Goal: Entertainment & Leisure: Consume media (video, audio)

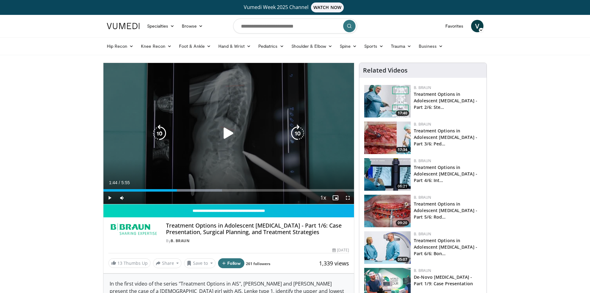
click at [228, 133] on icon "Video Player" at bounding box center [228, 133] width 17 height 17
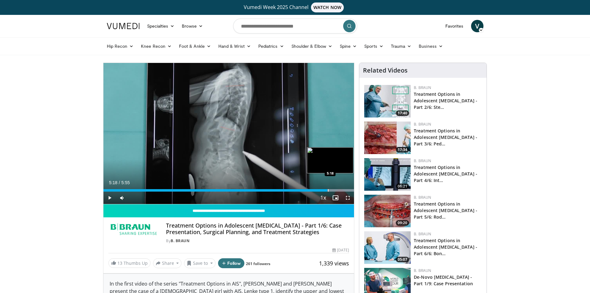
click at [328, 189] on div "Progress Bar" at bounding box center [328, 190] width 1 height 2
click at [312, 190] on div "Progress Bar" at bounding box center [312, 190] width 1 height 2
click at [299, 189] on div "Progress Bar" at bounding box center [299, 190] width 1 height 2
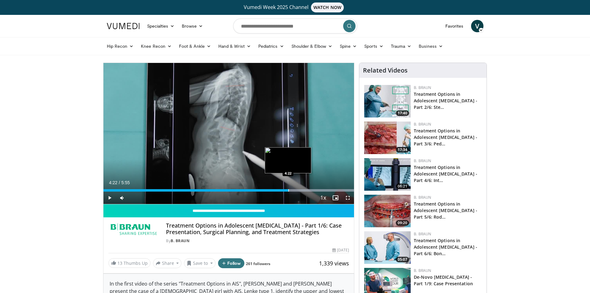
click at [288, 189] on div "Progress Bar" at bounding box center [288, 190] width 1 height 2
click at [280, 188] on div "Loaded : 78.03% 4:10 4:10" at bounding box center [228, 189] width 251 height 6
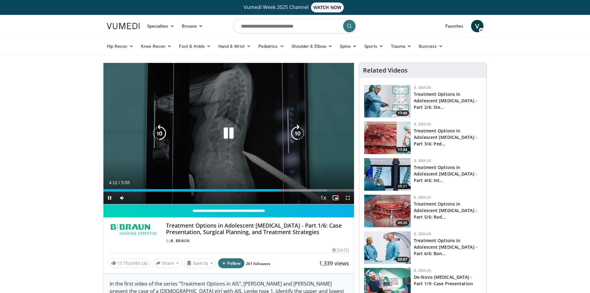
click at [230, 130] on icon "Video Player" at bounding box center [228, 133] width 17 height 17
click at [227, 133] on icon "Video Player" at bounding box center [228, 133] width 17 height 17
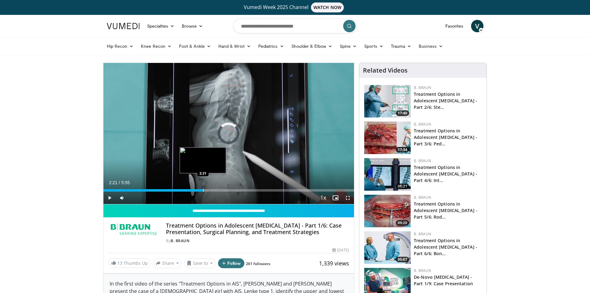
click at [203, 187] on div "Loaded : 0.00% 2:21 2:21" at bounding box center [228, 189] width 251 height 6
click at [348, 197] on span "Video Player" at bounding box center [348, 197] width 12 height 12
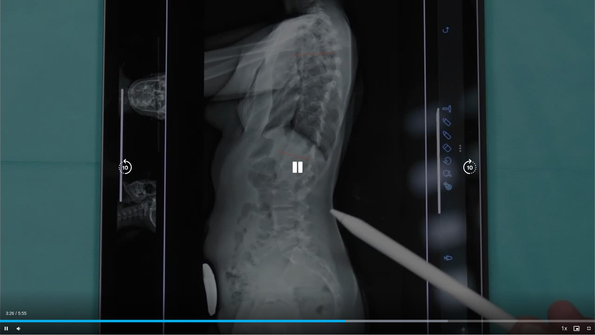
click at [295, 168] on icon "Video Player" at bounding box center [297, 167] width 17 height 17
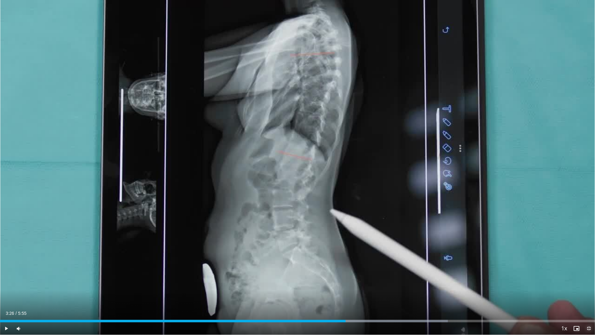
click at [587, 292] on span "Video Player" at bounding box center [588, 328] width 12 height 12
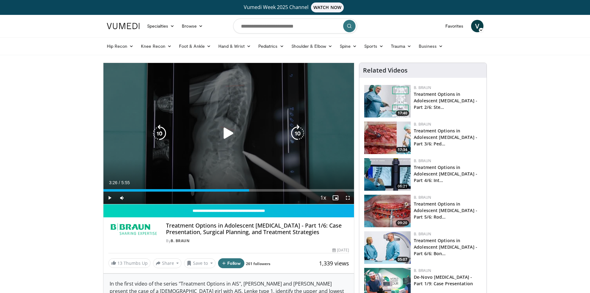
click at [230, 133] on icon "Video Player" at bounding box center [228, 133] width 17 height 17
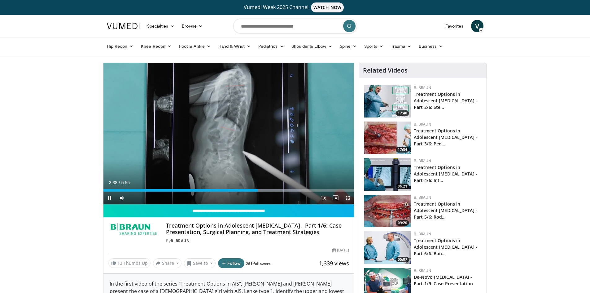
click at [348, 195] on span "Video Player" at bounding box center [348, 197] width 12 height 12
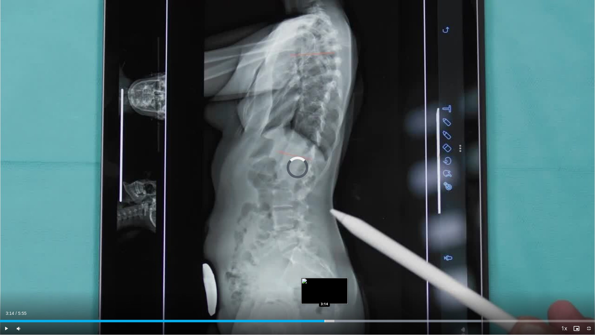
click at [324, 292] on div "Loaded : 80.81% 3:40 3:14" at bounding box center [297, 320] width 595 height 2
click at [287, 292] on div "Current Time 3:15 / Duration 5:55 Pause Skip Backward Skip Forward Mute 65% Loa…" at bounding box center [297, 328] width 595 height 12
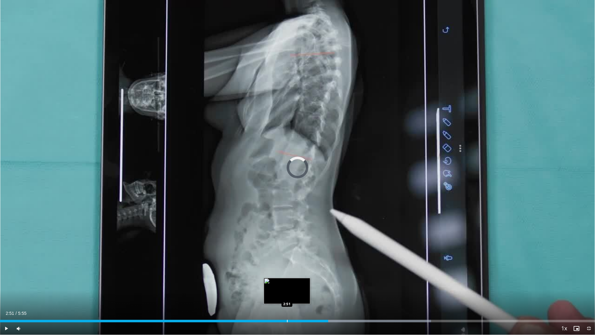
click at [287, 292] on div "Progress Bar" at bounding box center [287, 320] width 1 height 2
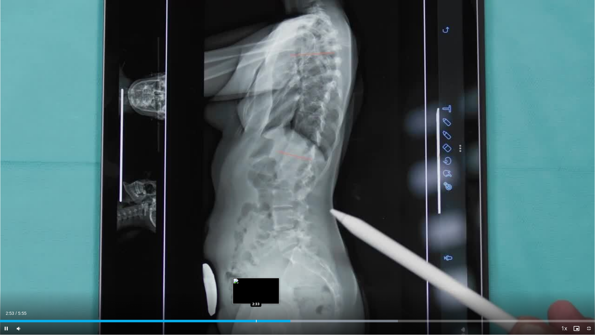
click at [256, 292] on div "Progress Bar" at bounding box center [256, 320] width 1 height 2
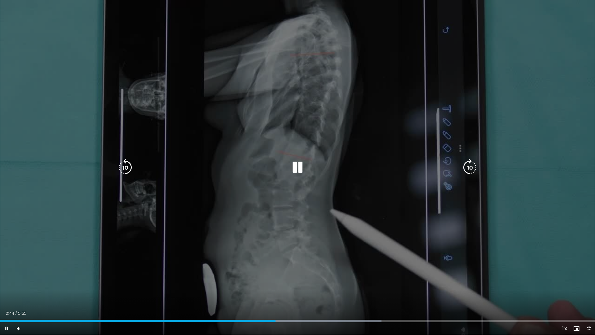
click at [297, 168] on icon "Video Player" at bounding box center [297, 167] width 17 height 17
click at [300, 165] on icon "Video Player" at bounding box center [297, 167] width 17 height 17
click at [510, 134] on div "10 seconds Tap to unmute" at bounding box center [297, 167] width 595 height 334
click at [297, 166] on icon "Video Player" at bounding box center [297, 167] width 17 height 17
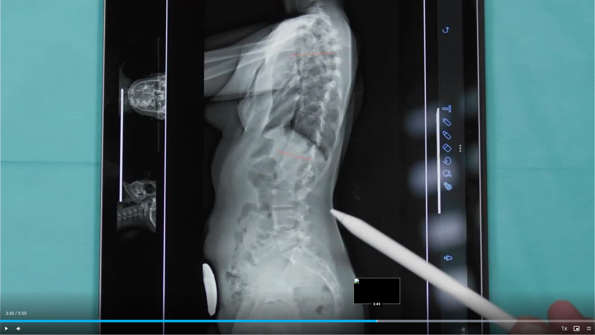
click at [377, 292] on div "Progress Bar" at bounding box center [377, 320] width 1 height 2
click at [344, 292] on div "Progress Bar" at bounding box center [344, 320] width 1 height 2
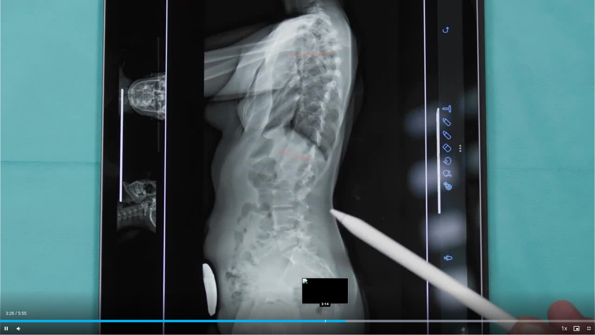
click at [324, 292] on div "3:26" at bounding box center [173, 320] width 346 height 2
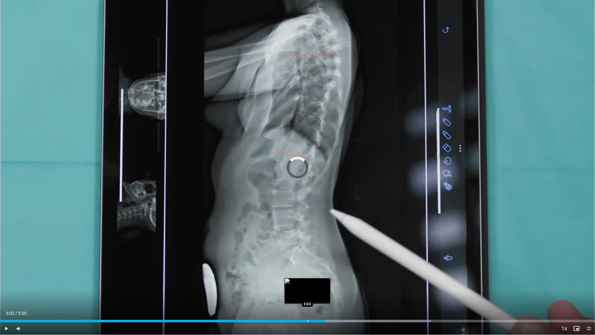
click at [307, 292] on div "Loaded : 72.45% 3:03 3:03" at bounding box center [297, 319] width 595 height 6
click at [290, 292] on div "Progress Bar" at bounding box center [290, 320] width 1 height 2
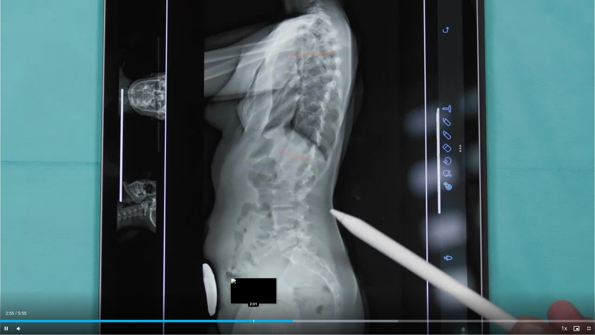
click at [253, 292] on div "Loaded : 66.88% 2:55 2:31" at bounding box center [297, 319] width 595 height 6
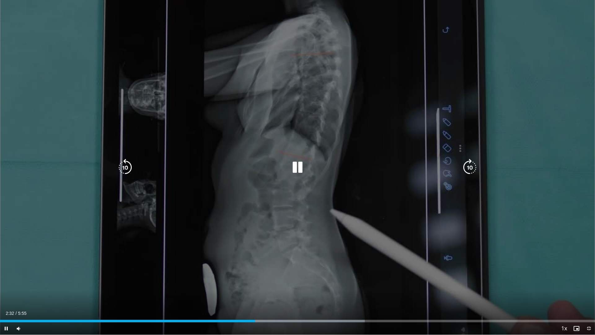
click at [323, 217] on div "10 seconds Tap to unmute" at bounding box center [297, 167] width 595 height 334
click at [296, 167] on icon "Video Player" at bounding box center [297, 167] width 17 height 17
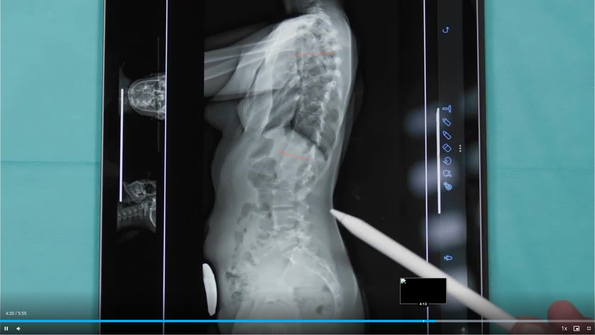
click at [423, 292] on div "Progress Bar" at bounding box center [423, 320] width 1 height 2
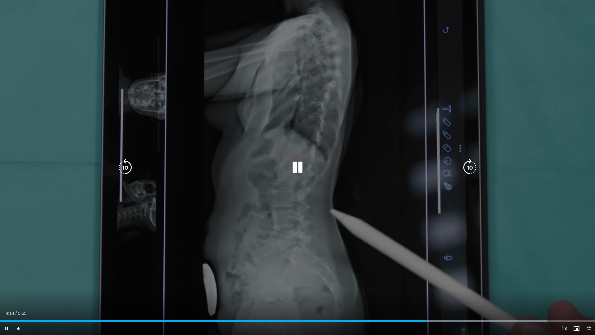
click at [387, 245] on div "10 seconds Tap to unmute" at bounding box center [297, 167] width 595 height 334
click at [298, 166] on icon "Video Player" at bounding box center [297, 167] width 17 height 17
click at [234, 187] on div "10 seconds Tap to unmute" at bounding box center [297, 167] width 595 height 334
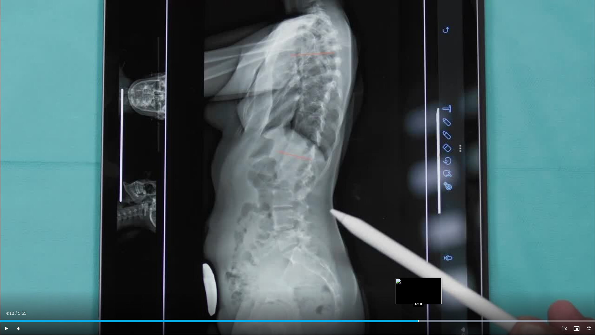
click at [418, 292] on div "Progress Bar" at bounding box center [418, 320] width 1 height 2
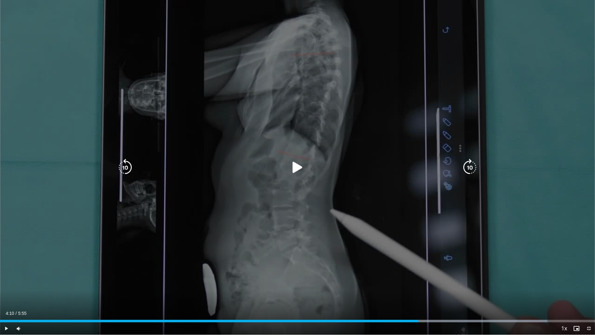
click at [308, 248] on div "10 seconds Tap to unmute" at bounding box center [297, 167] width 595 height 334
click at [297, 171] on icon "Video Player" at bounding box center [297, 167] width 17 height 17
click at [298, 163] on icon "Video Player" at bounding box center [297, 167] width 17 height 17
click at [298, 168] on icon "Video Player" at bounding box center [297, 167] width 17 height 17
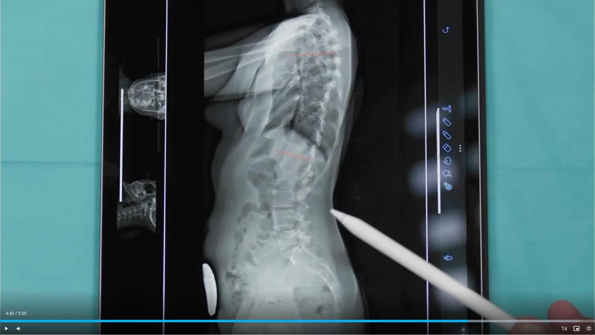
click at [590, 292] on span "Video Player" at bounding box center [588, 328] width 12 height 12
